Goal: Navigation & Orientation: Find specific page/section

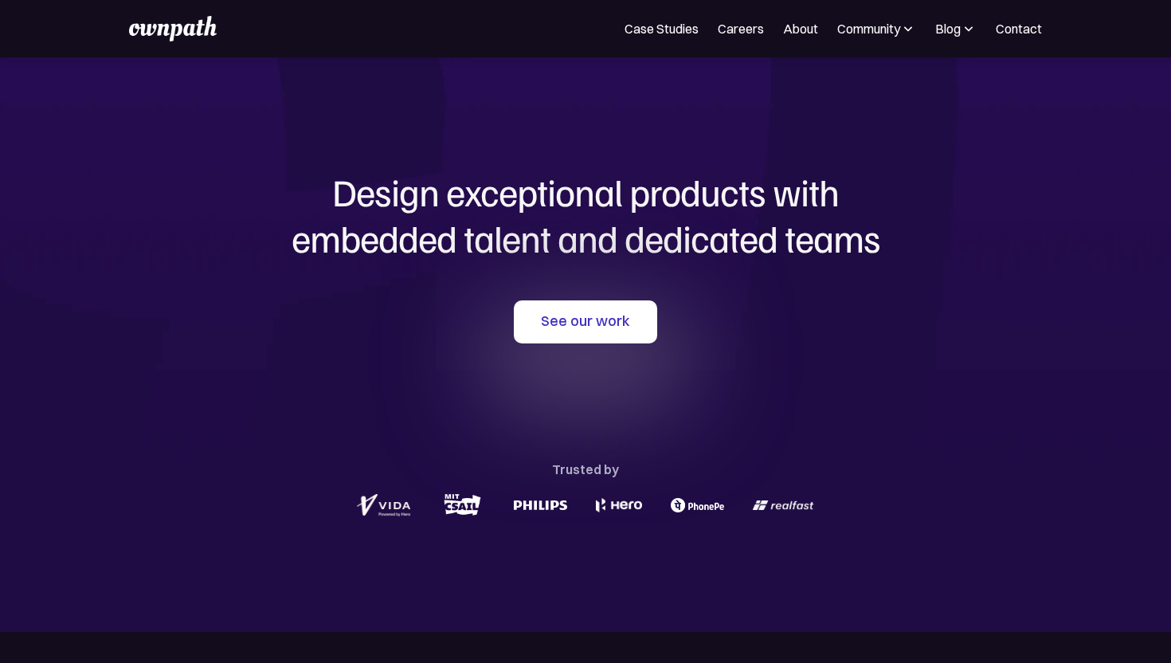
click at [625, 378] on div "See our work Trusted by" at bounding box center [585, 410] width 765 height 220
click at [608, 341] on link "See our work" at bounding box center [585, 321] width 143 height 43
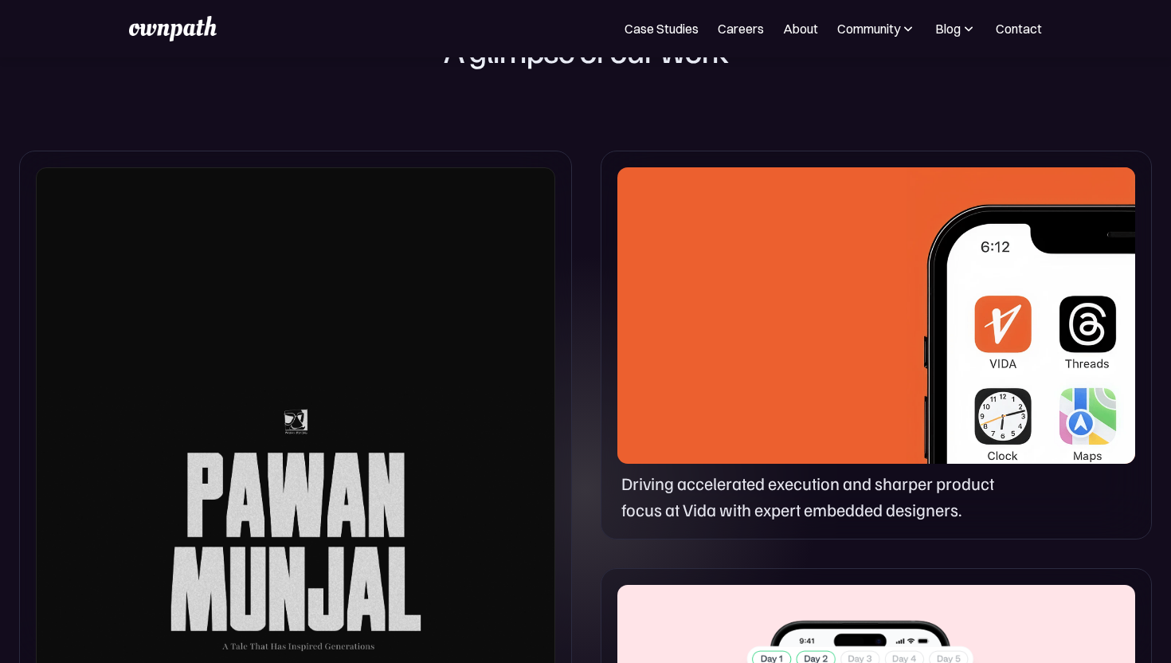
scroll to position [918, 0]
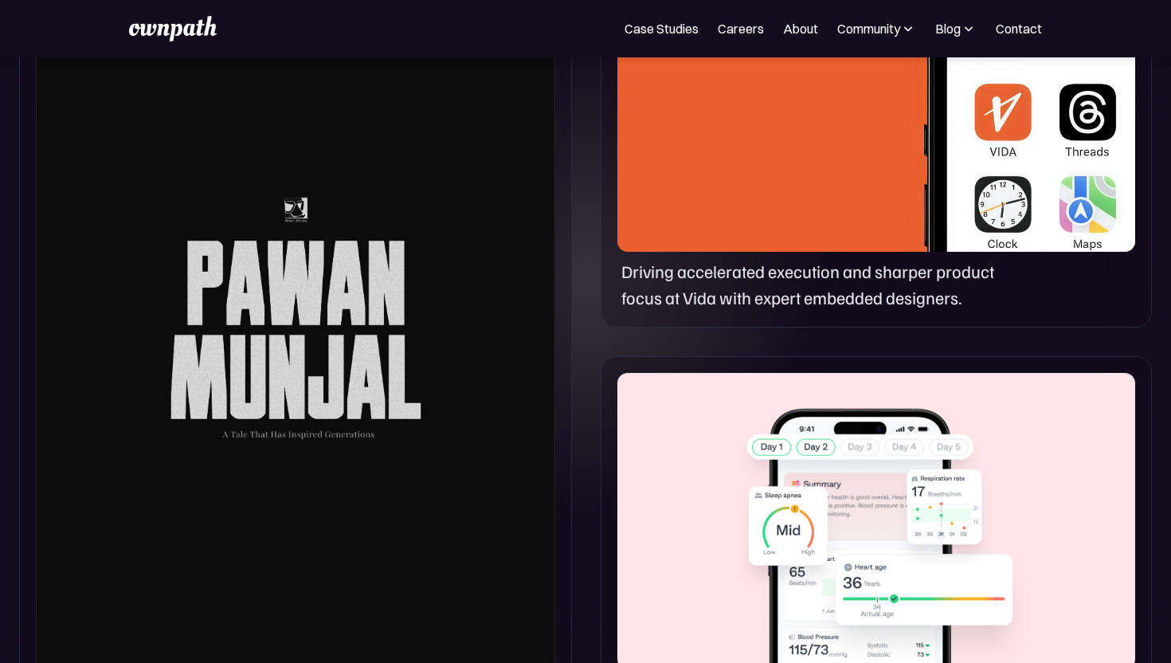
click at [320, 268] on div at bounding box center [296, 313] width 520 height 716
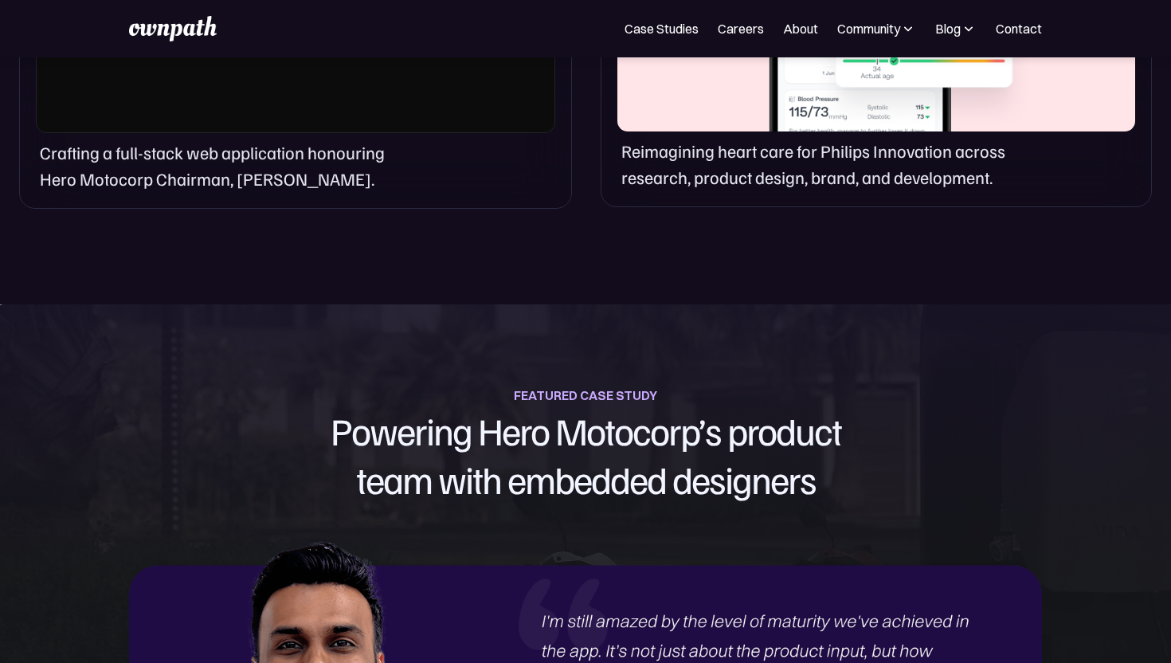
click at [243, 172] on p "Crafting a full-stack web application honouring Hero Motocorp Chairman, [PERSON…" at bounding box center [225, 165] width 371 height 53
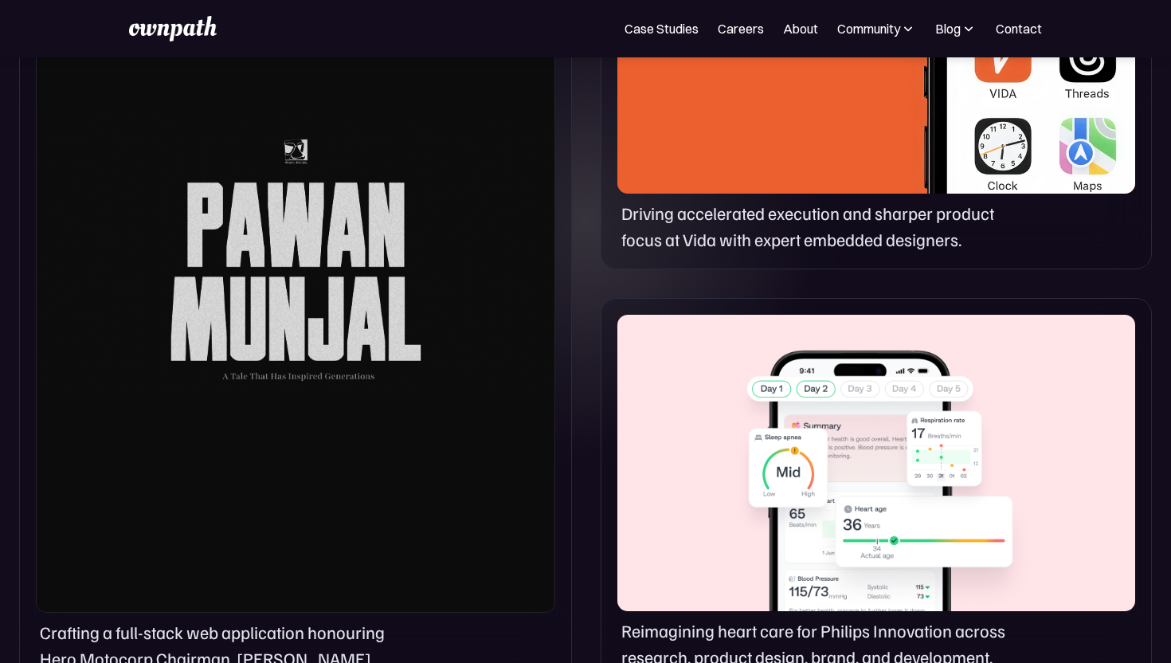
scroll to position [1201, 0]
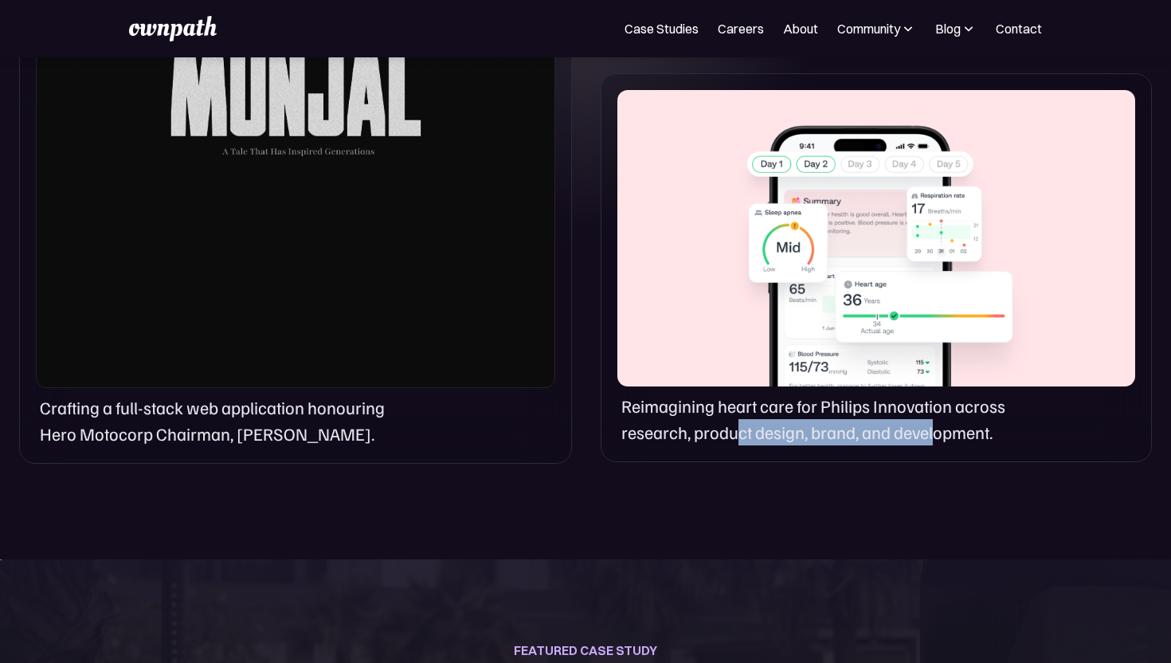
drag, startPoint x: 739, startPoint y: 436, endPoint x: 936, endPoint y: 436, distance: 197.6
click at [936, 436] on p "Reimagining heart care for Philips Innovation across research, product design, …" at bounding box center [822, 419] width 401 height 53
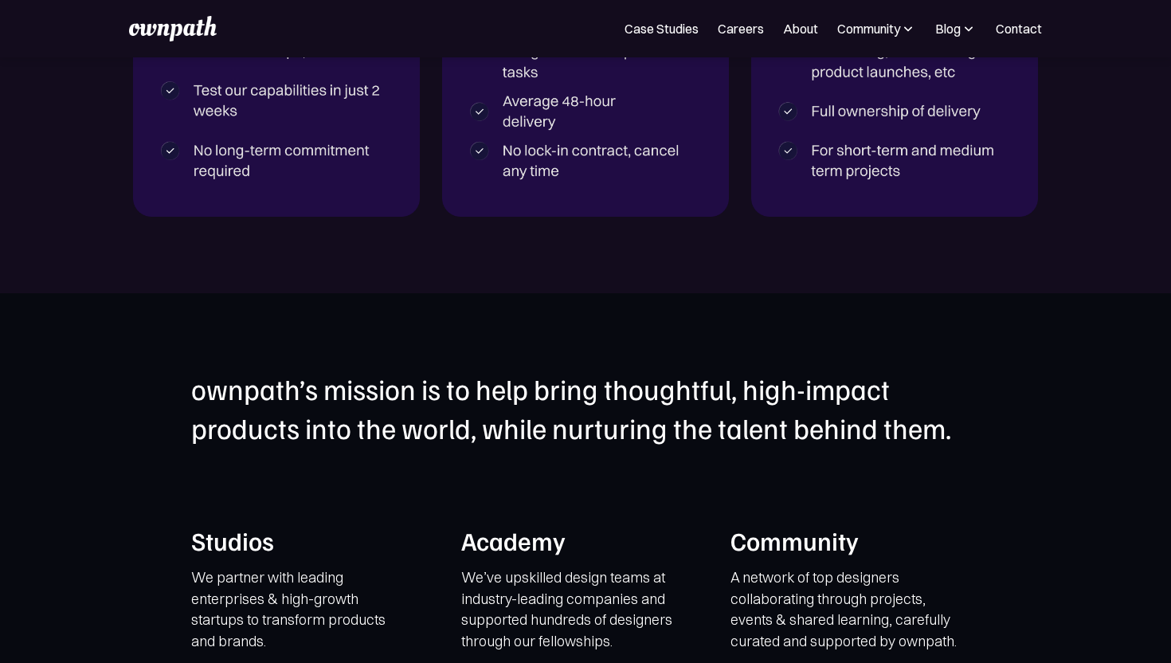
scroll to position [3663, 0]
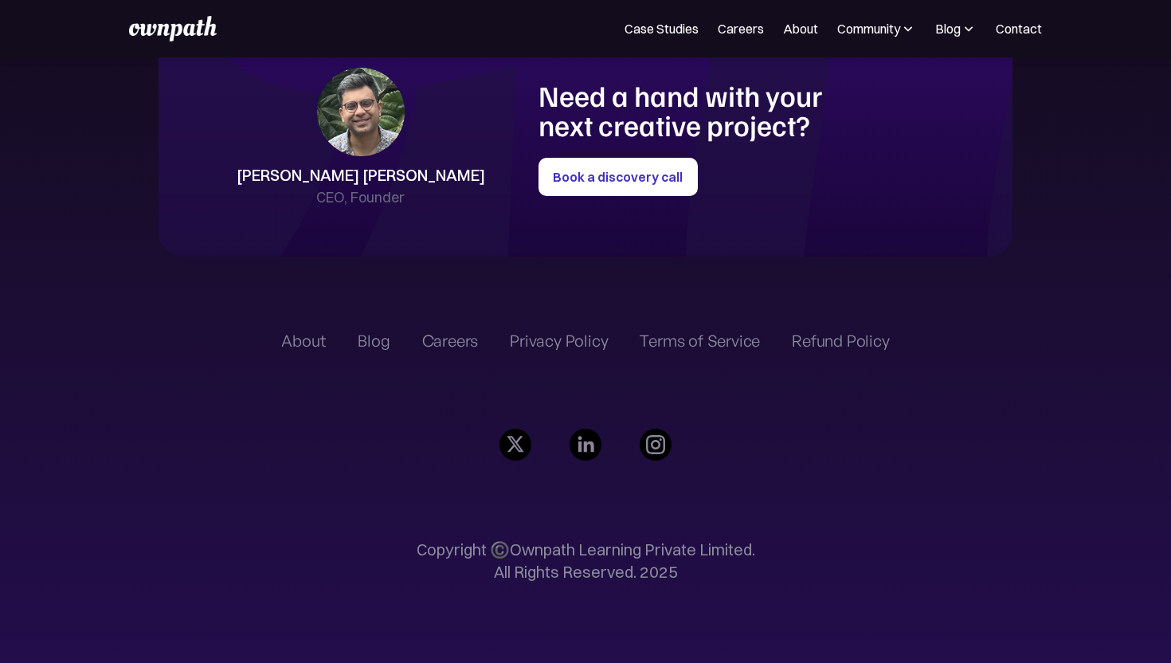
click at [584, 439] on img at bounding box center [586, 445] width 32 height 32
